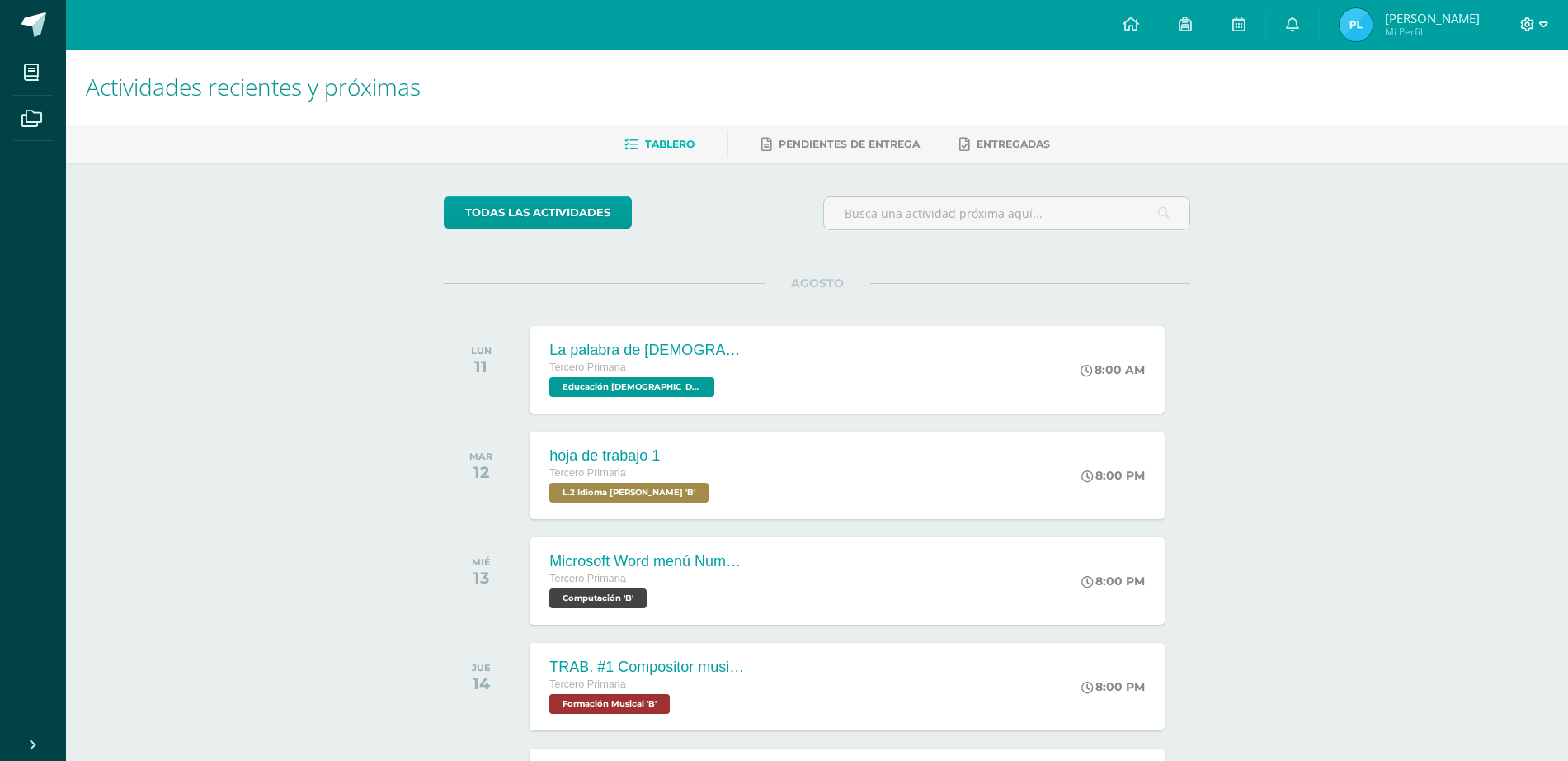
click at [1529, 25] on icon at bounding box center [1527, 24] width 15 height 15
click at [1516, 118] on span "Cerrar sesión" at bounding box center [1492, 112] width 74 height 15
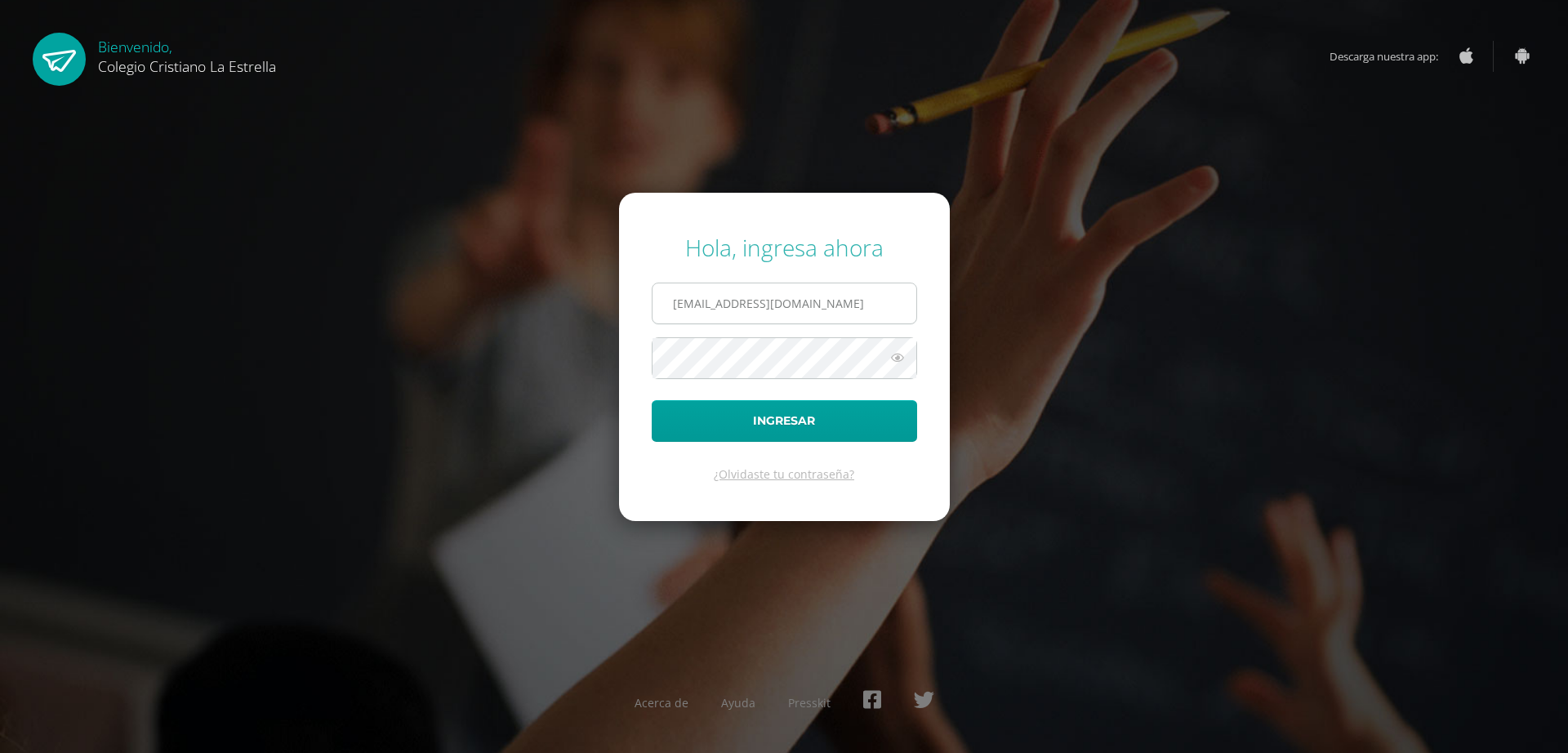
click at [883, 313] on input "[EMAIL_ADDRESS][DOMAIN_NAME]" at bounding box center [784, 303] width 264 height 40
type input "[EMAIL_ADDRESS][DOMAIN_NAME]"
click at [805, 417] on button "Ingresar" at bounding box center [784, 420] width 266 height 42
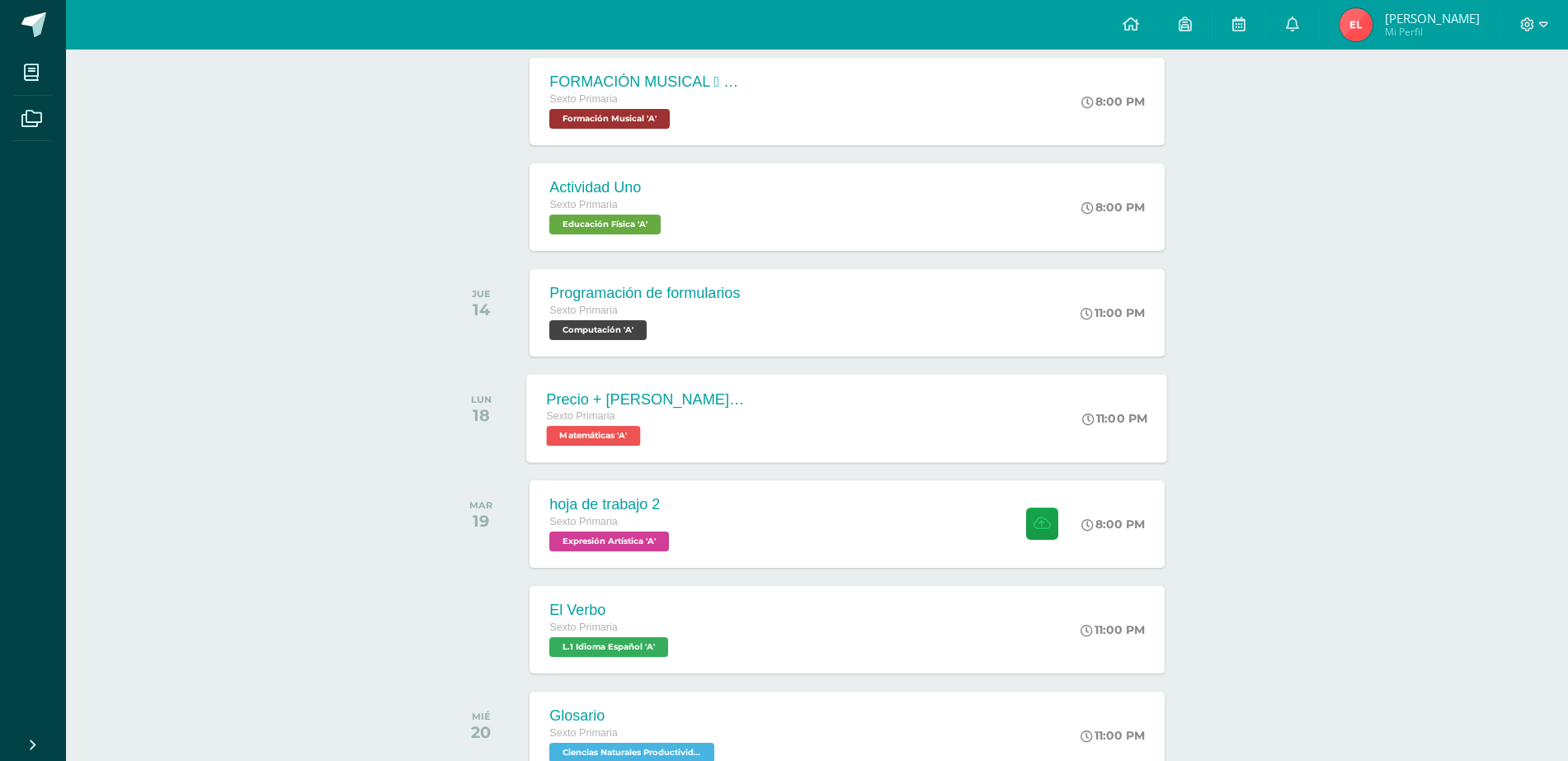
scroll to position [697, 0]
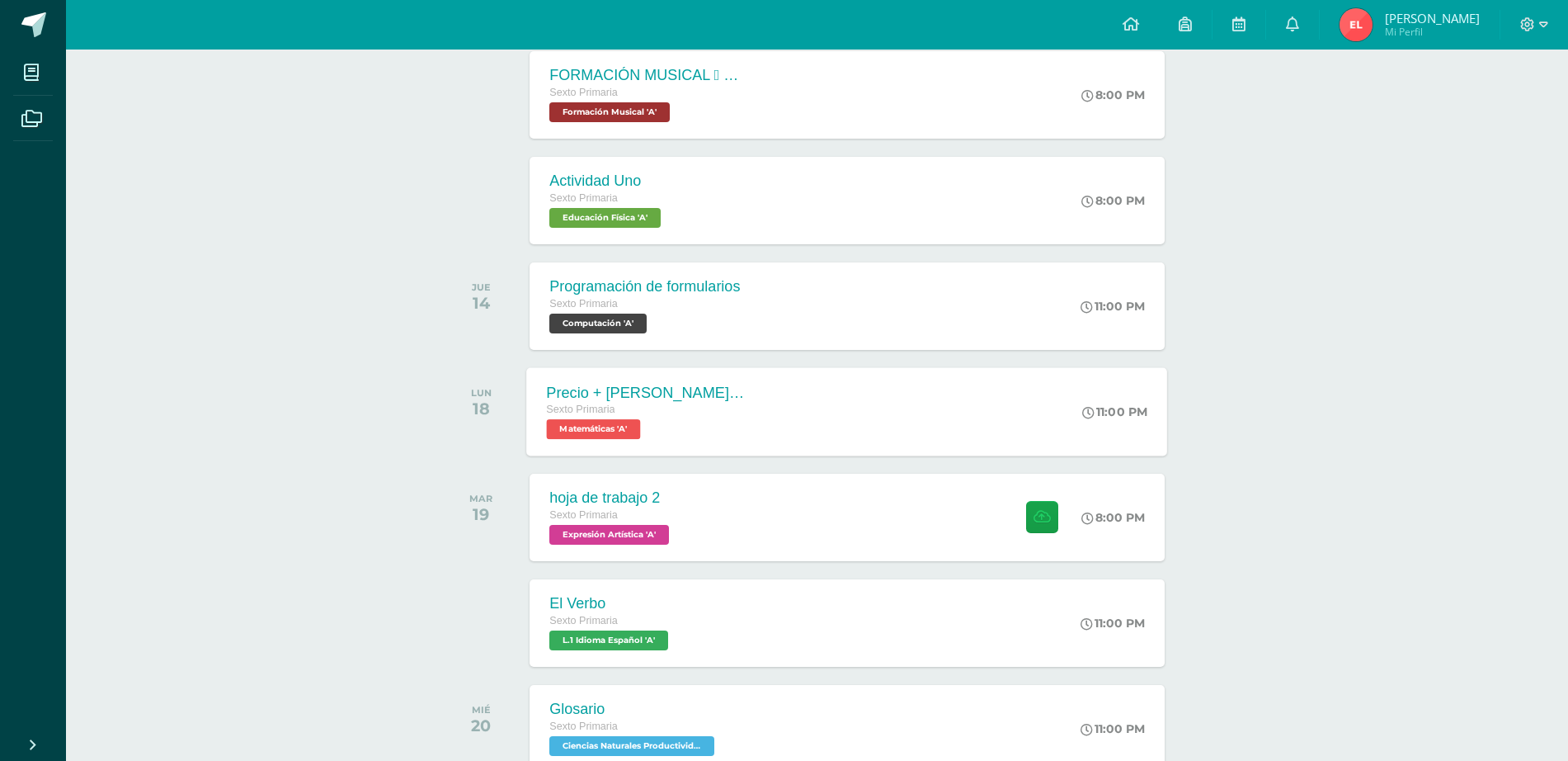
click at [630, 400] on div "Precio + IVA Precio - IVA" at bounding box center [647, 391] width 199 height 17
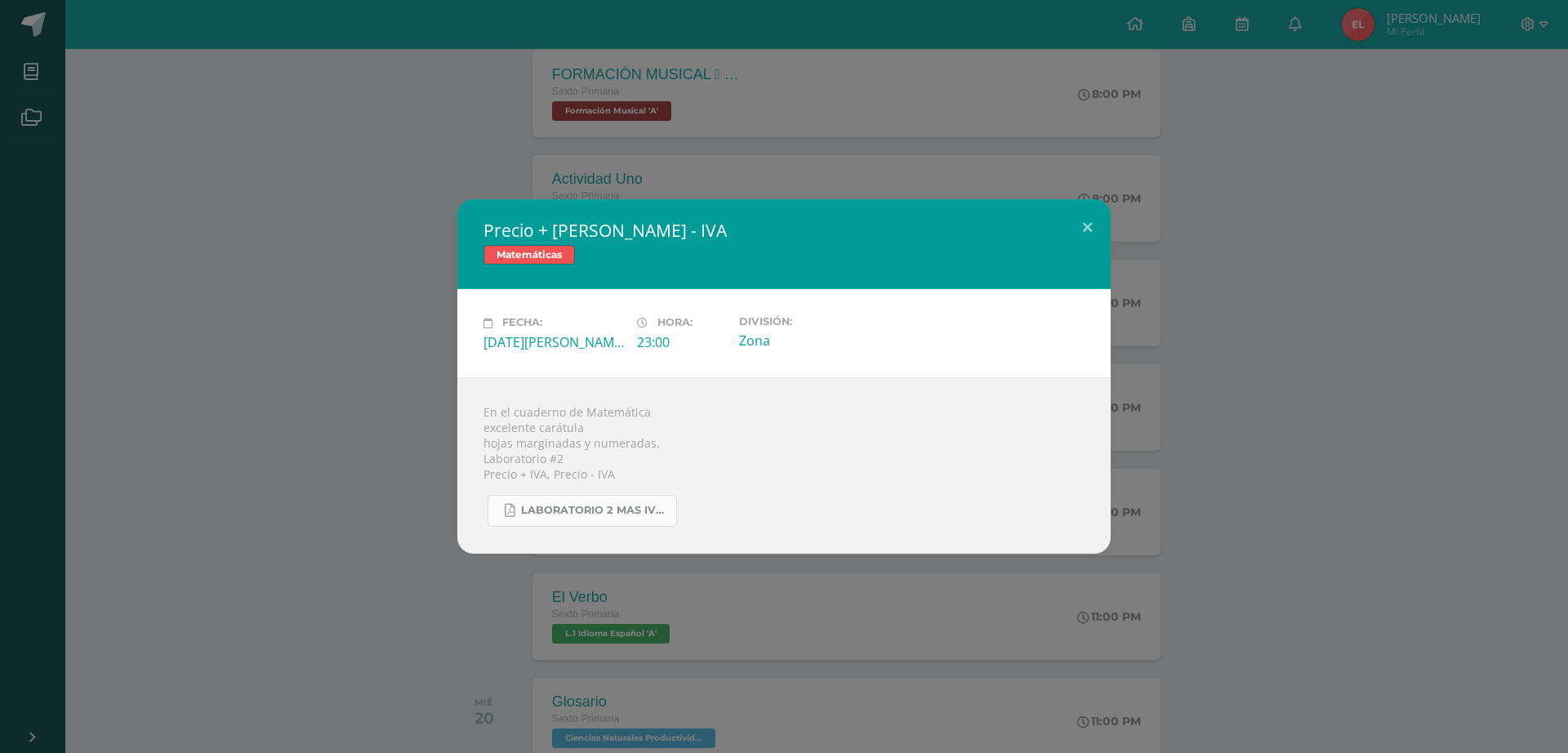
click at [578, 509] on span "Laboratorio 2 mas IVA y menos IVA.pdf" at bounding box center [594, 510] width 147 height 13
click at [1095, 229] on button at bounding box center [1087, 226] width 46 height 56
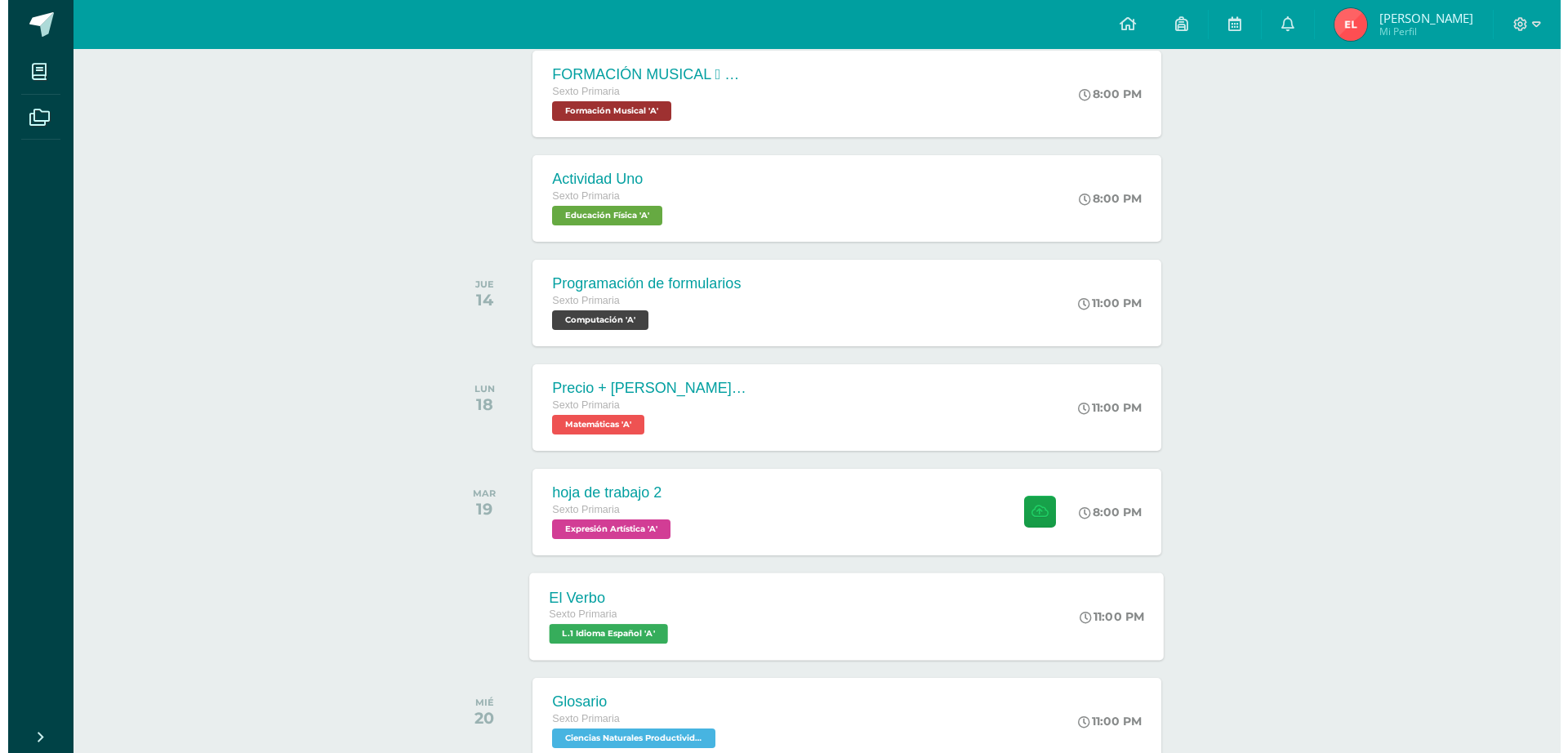
scroll to position [792, 0]
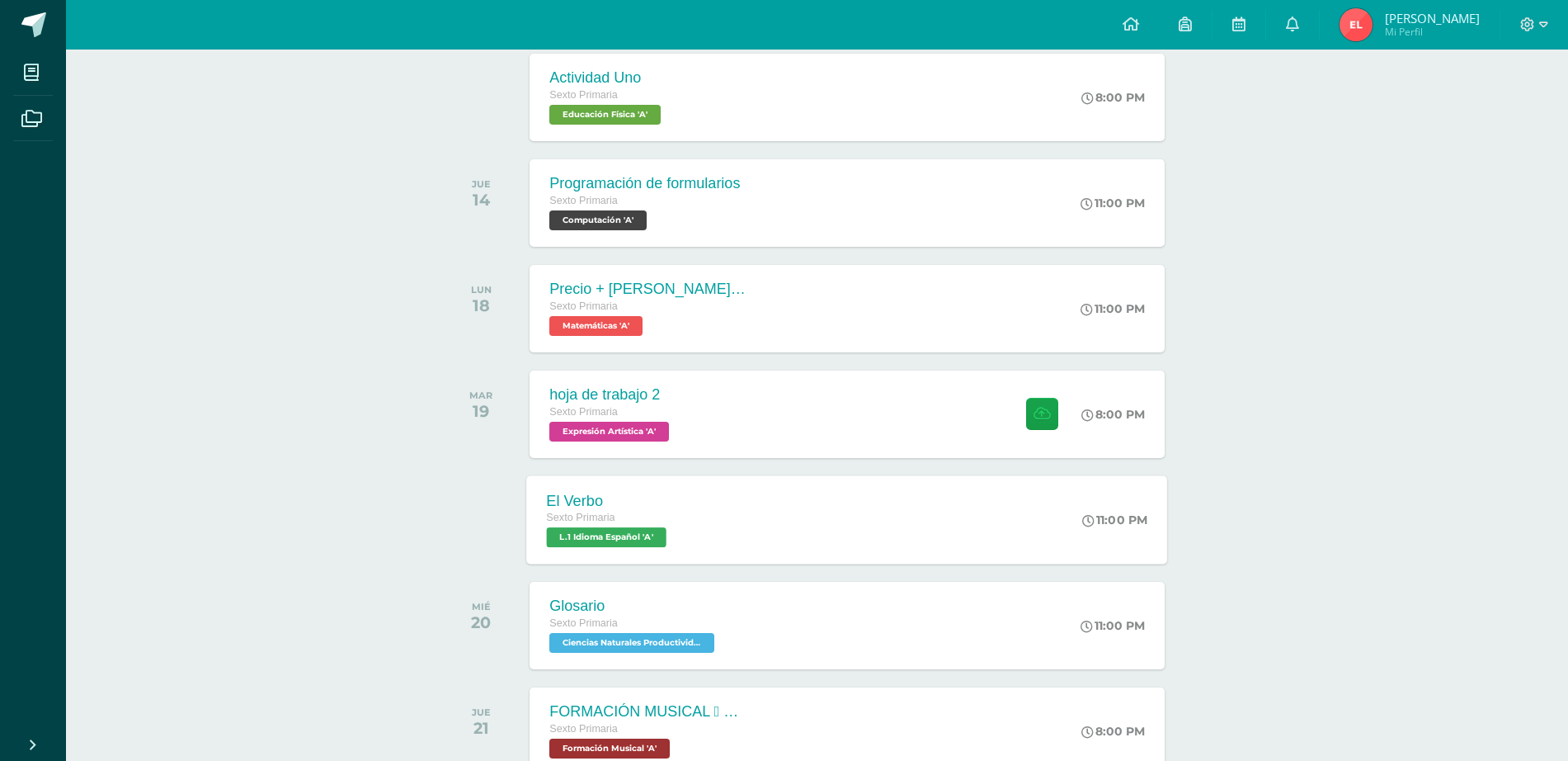
click at [720, 519] on div "El Verbo Sexto Primaria L.1 Idioma Español 'A' 11:00 PM El Verbo L.1 Idioma Esp…" at bounding box center [847, 520] width 640 height 88
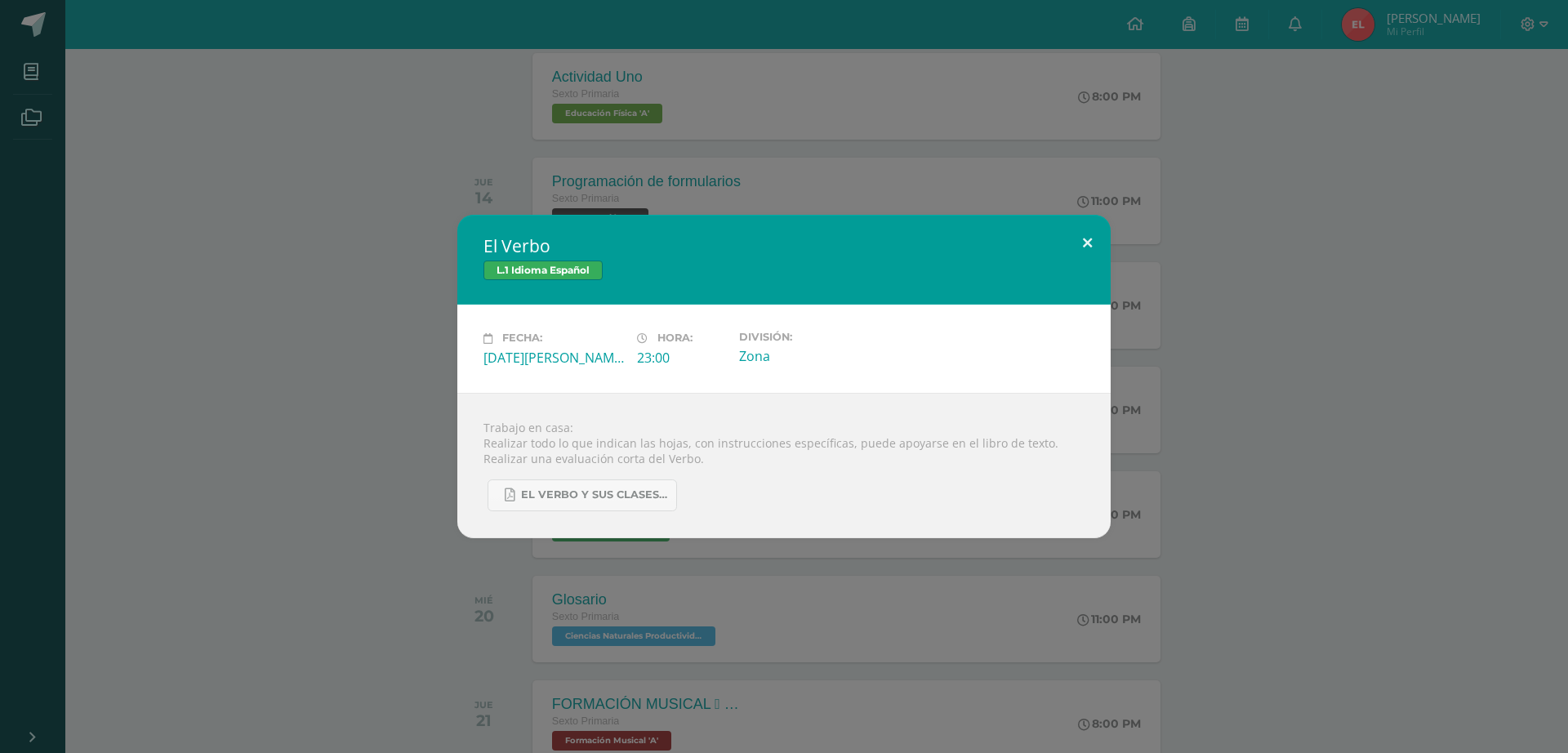
drag, startPoint x: 1086, startPoint y: 247, endPoint x: 801, endPoint y: 449, distance: 349.3
click at [1086, 246] on button at bounding box center [1087, 242] width 46 height 56
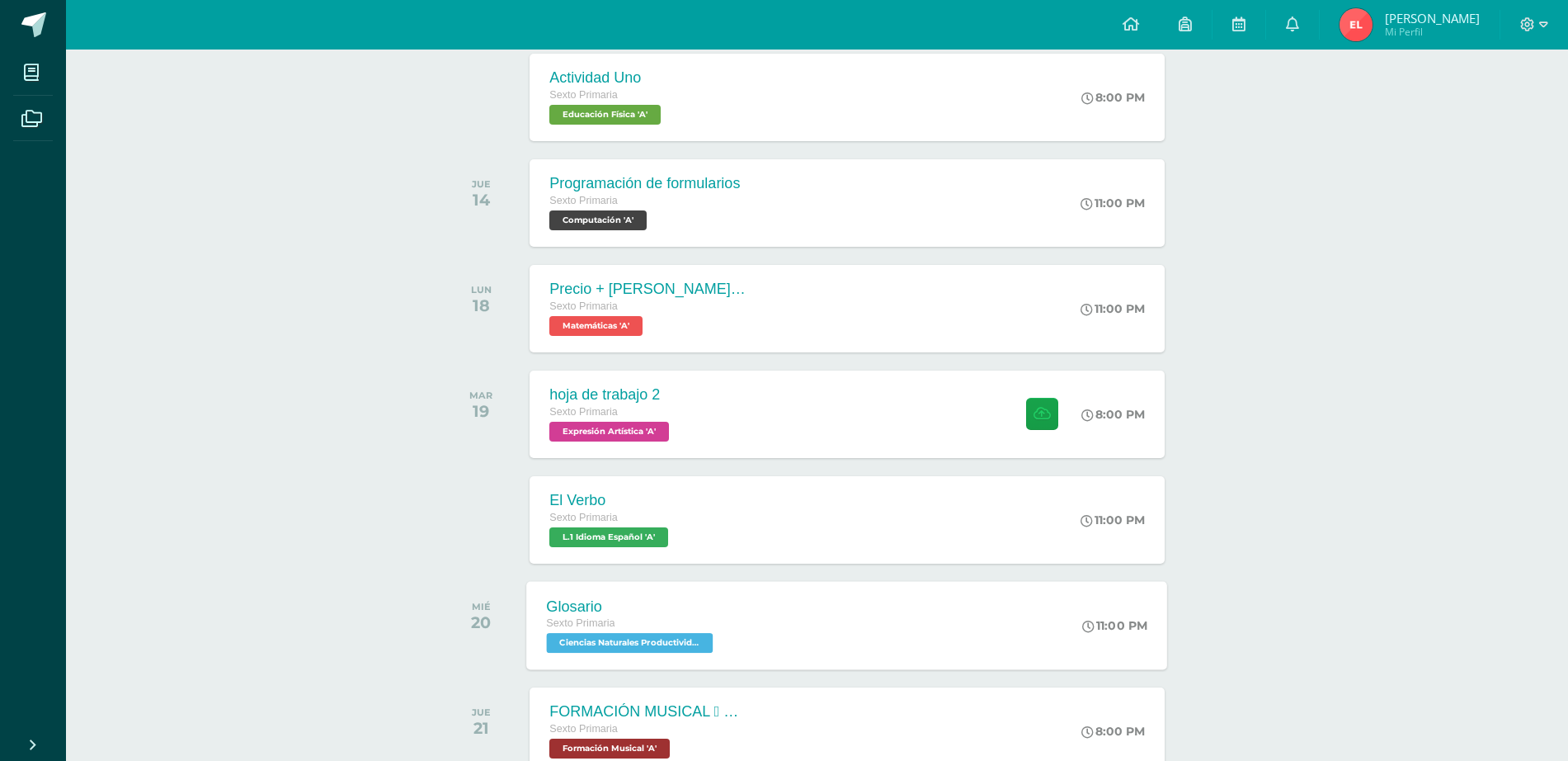
click at [709, 632] on div "Sexto Primaria" at bounding box center [632, 624] width 170 height 18
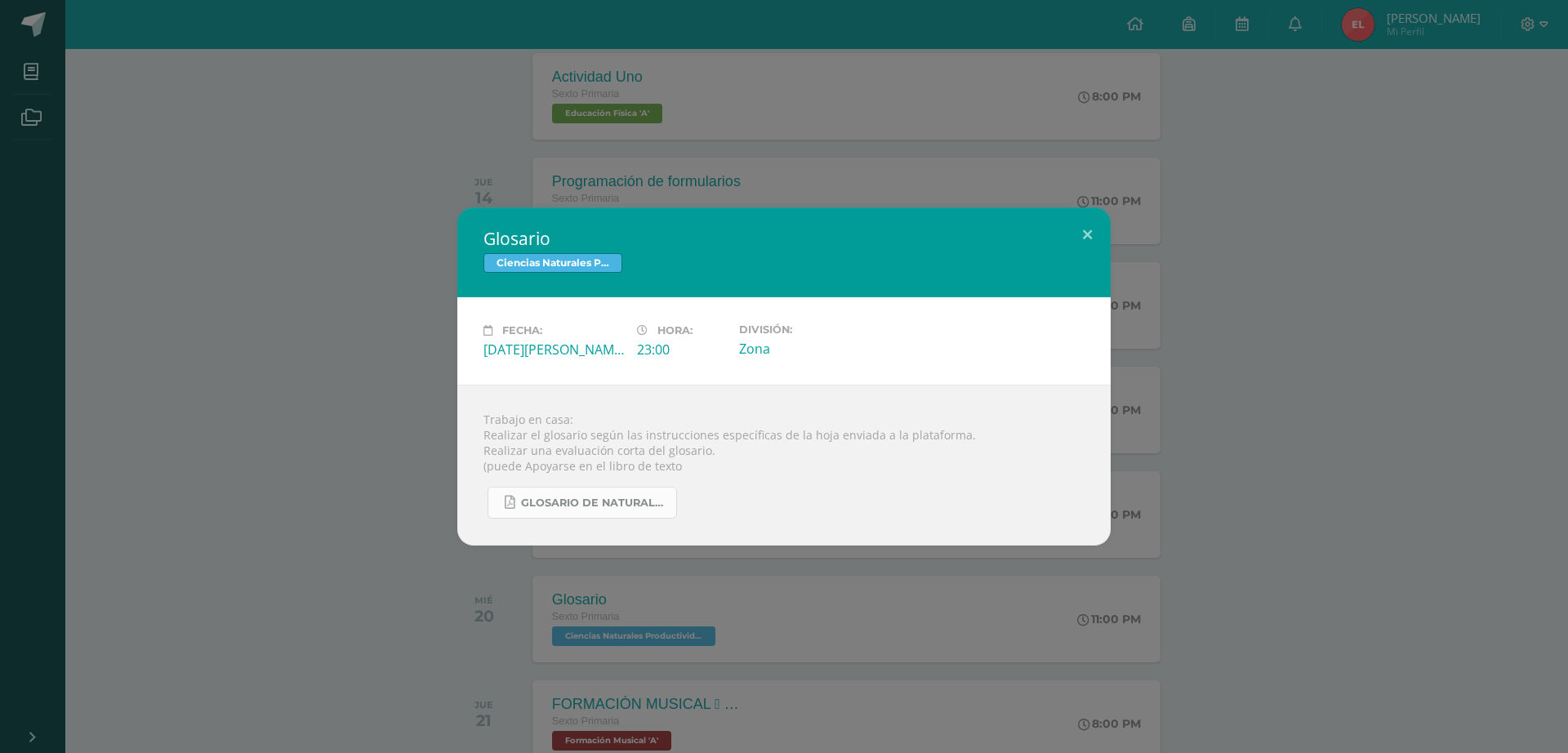
click at [607, 496] on span "Glosario de Naturales.pdf" at bounding box center [594, 503] width 147 height 13
click at [1075, 234] on button at bounding box center [1087, 235] width 46 height 56
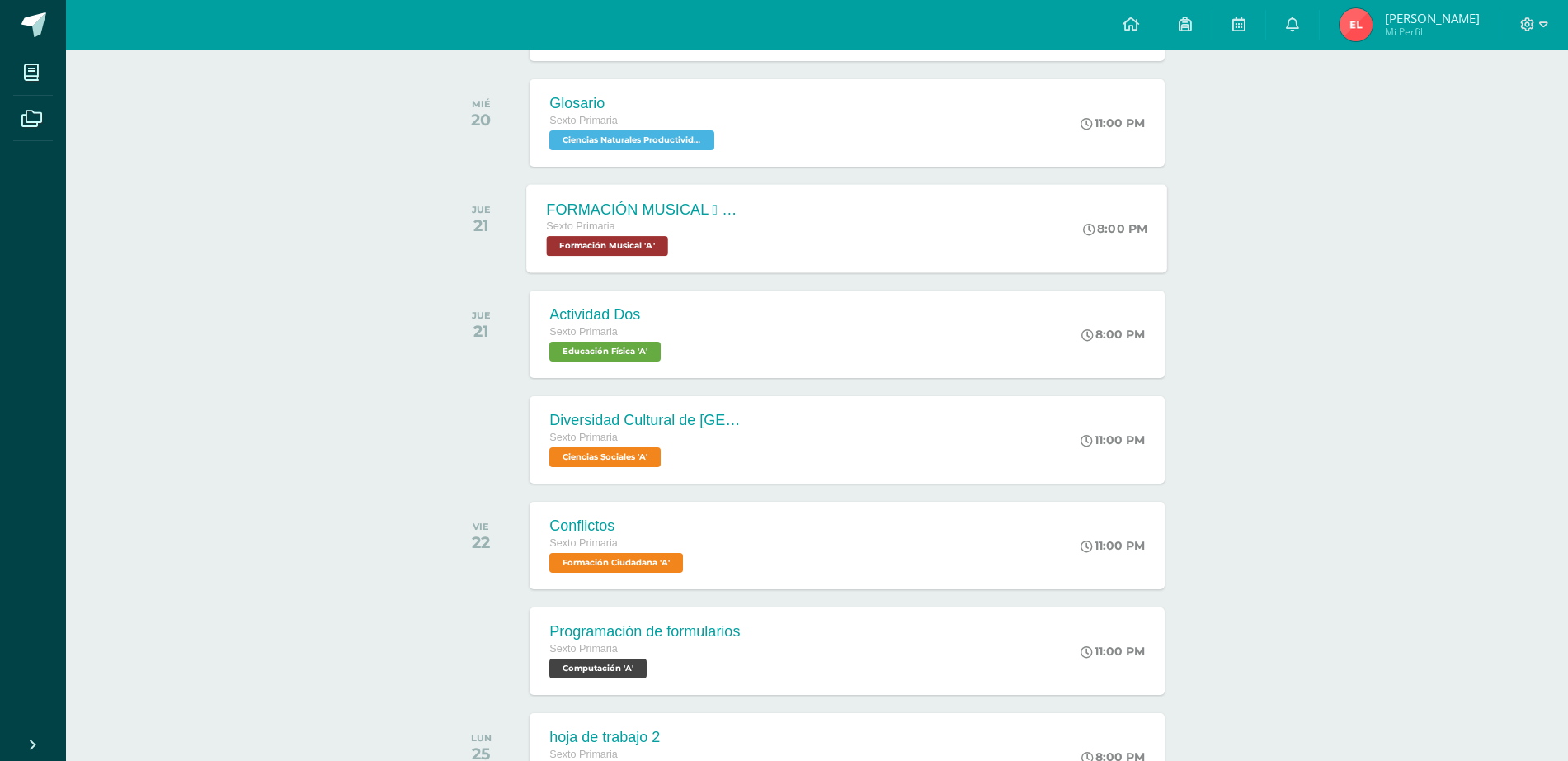
scroll to position [1316, 0]
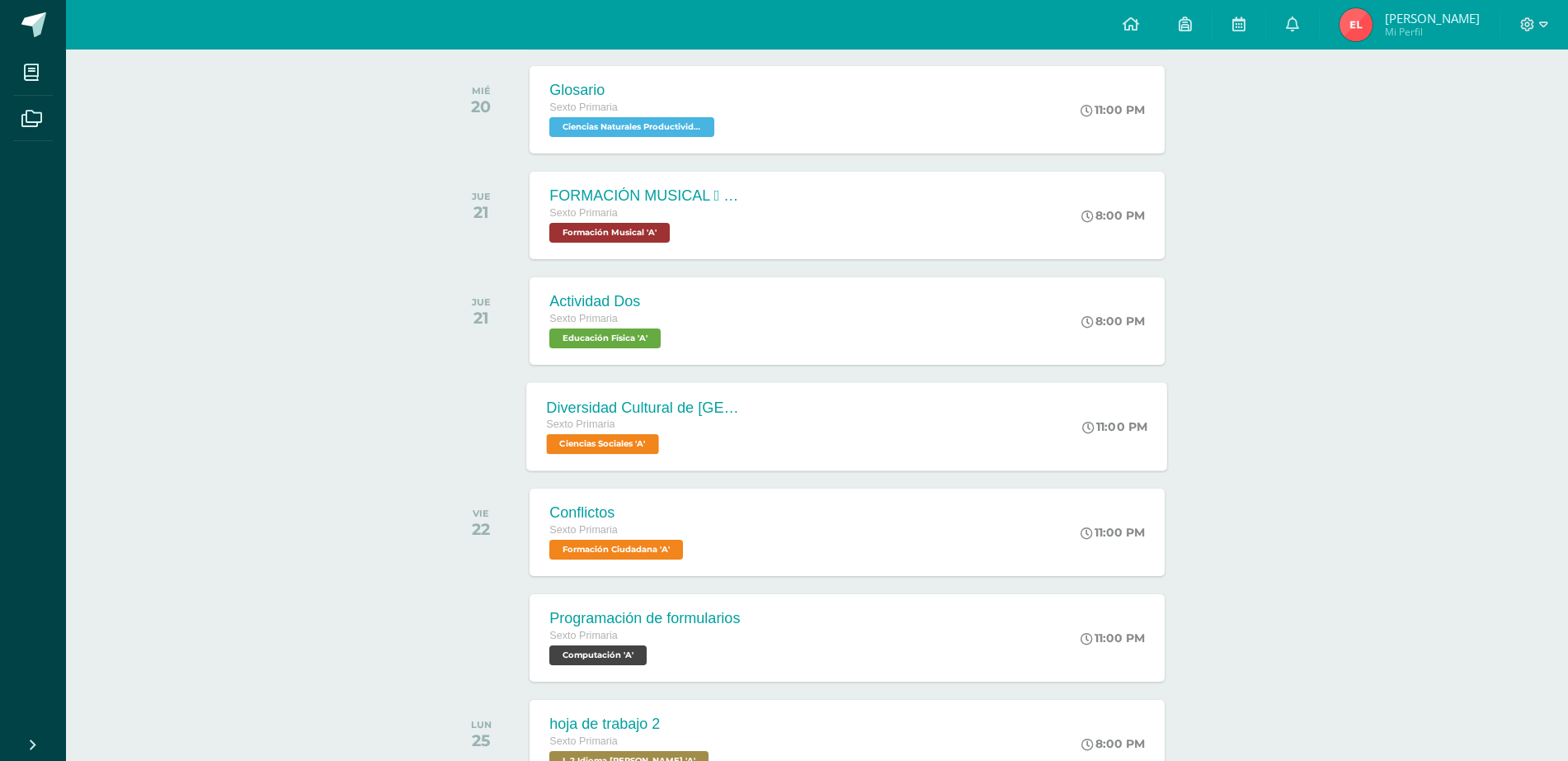
click at [754, 420] on div "Diversidad Cultural de Guatemala Sexto Primaria Ciencias Sociales 'A'" at bounding box center [647, 426] width 240 height 88
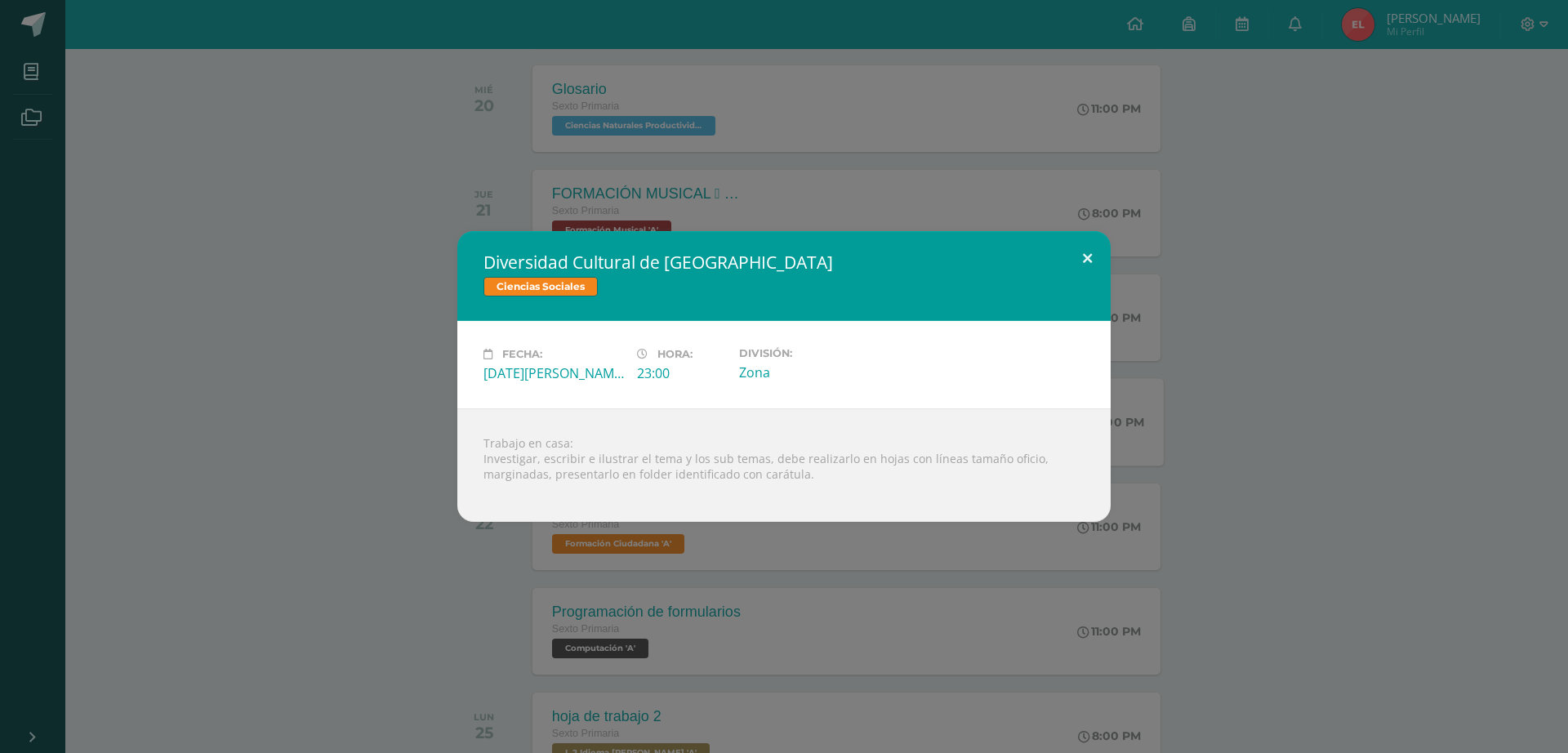
click at [1091, 256] on button at bounding box center [1087, 258] width 46 height 56
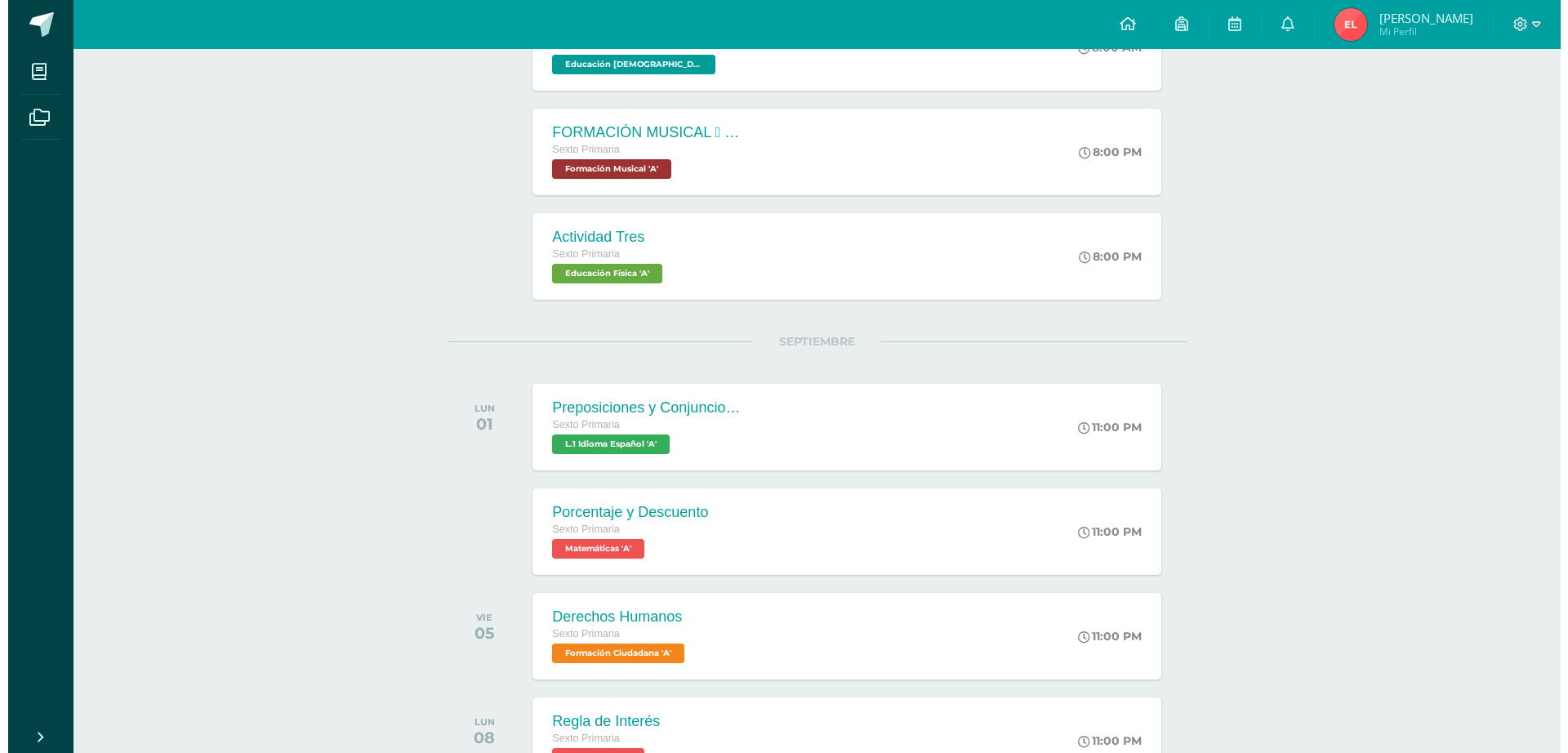
scroll to position [2221, 0]
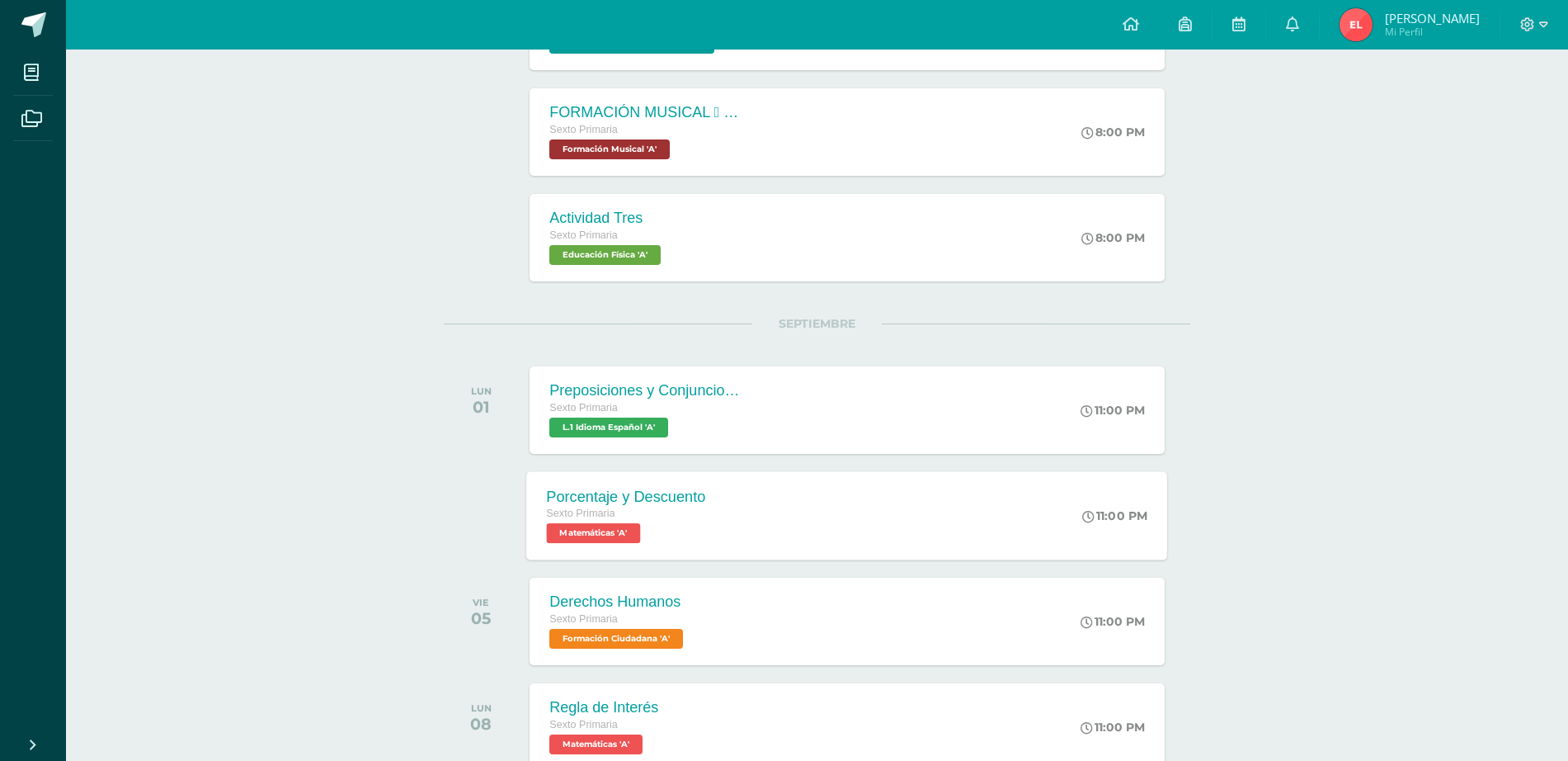
click at [675, 501] on div "Porcentaje y Descuento" at bounding box center [626, 495] width 159 height 17
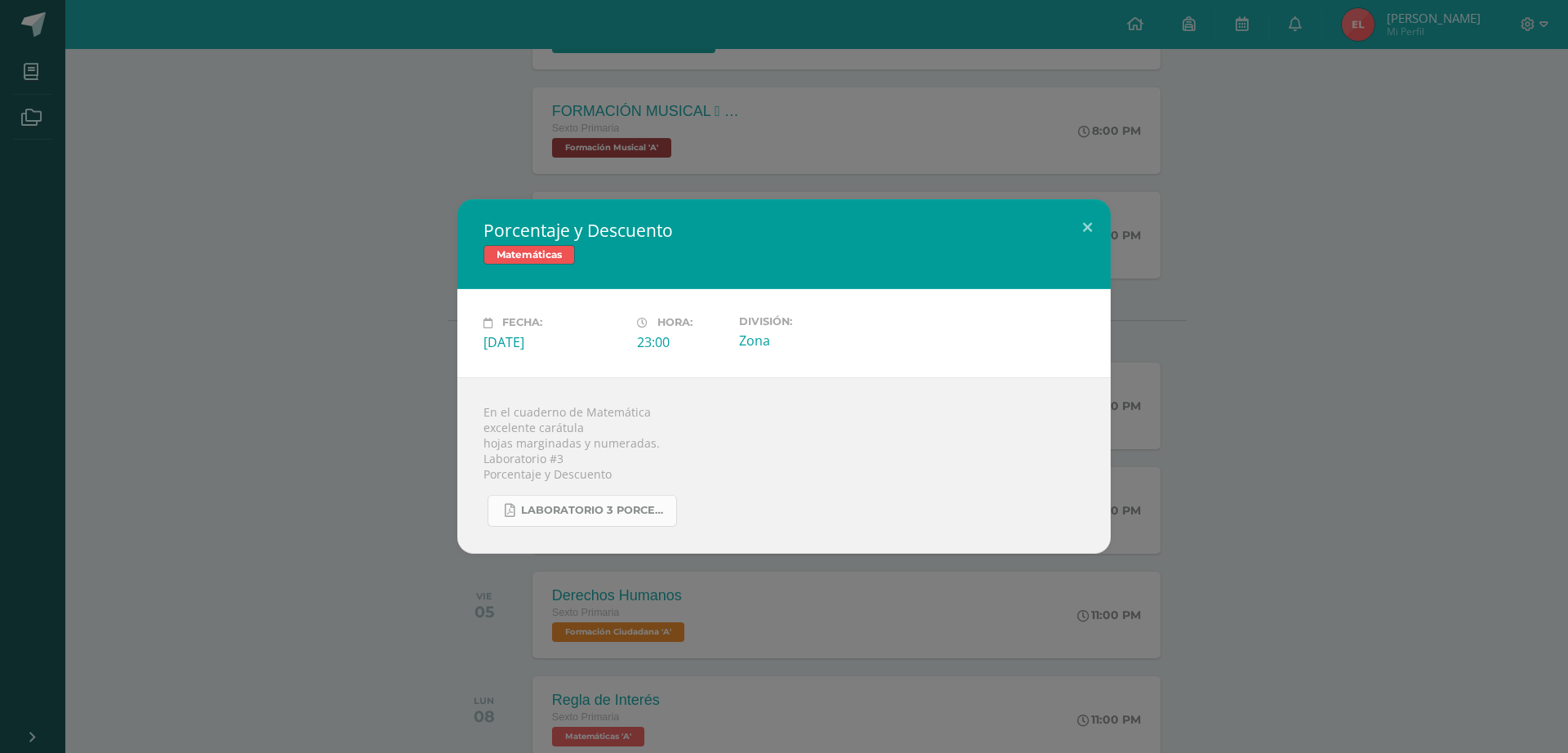
click at [625, 515] on span "Laboratorio 3 Porcentaje y Descuento..pdf" at bounding box center [594, 510] width 147 height 13
